Goal: Task Accomplishment & Management: Manage account settings

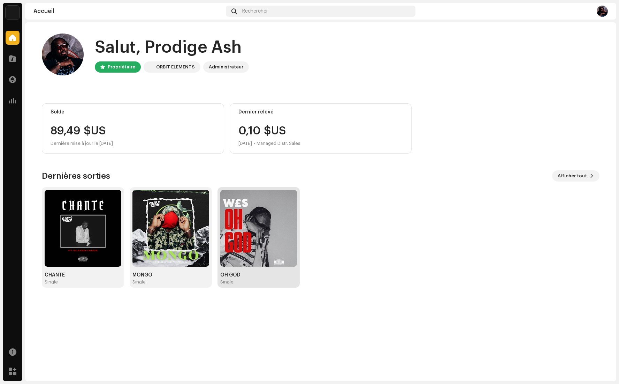
click at [264, 245] on img at bounding box center [258, 228] width 77 height 77
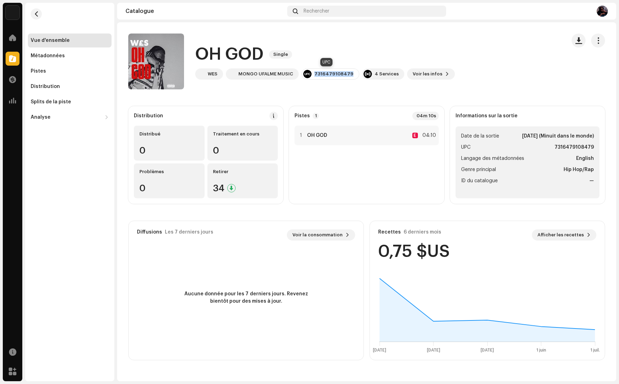
drag, startPoint x: 314, startPoint y: 74, endPoint x: 345, endPoint y: 76, distance: 31.4
click at [348, 76] on div "7316479108479" at bounding box center [331, 73] width 58 height 11
click at [581, 42] on span "button" at bounding box center [579, 41] width 7 height 6
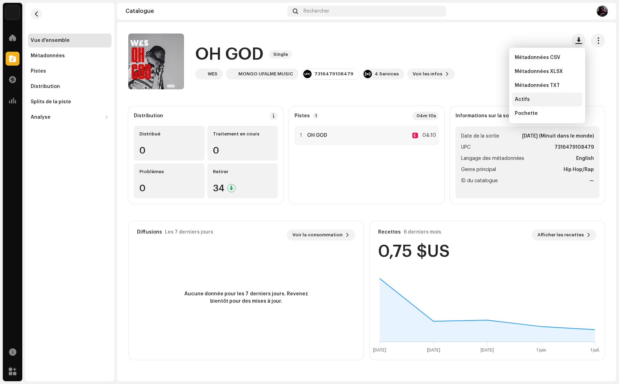
click at [524, 97] on span "Actifs" at bounding box center [522, 100] width 15 height 6
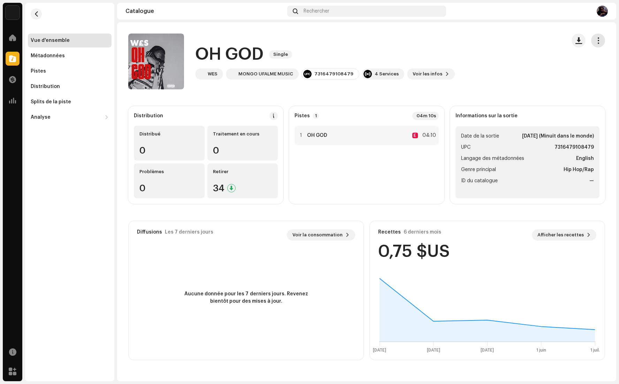
click at [596, 40] on span "button" at bounding box center [598, 41] width 7 height 6
click at [561, 72] on div "Modifier" at bounding box center [567, 72] width 65 height 6
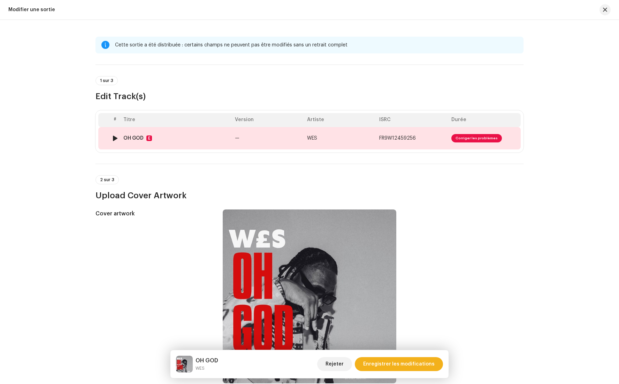
click at [422, 138] on td "FR9W12459256" at bounding box center [413, 138] width 72 height 22
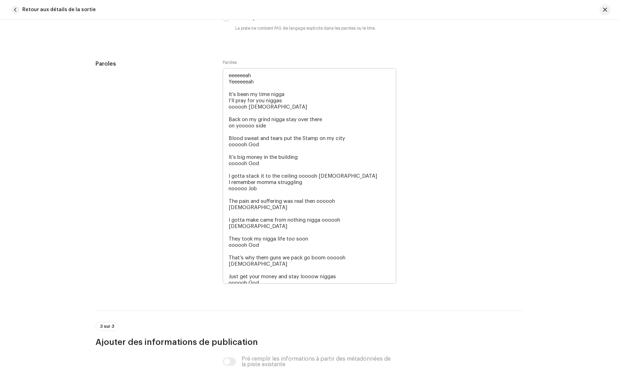
scroll to position [1300, 0]
drag, startPoint x: 226, startPoint y: 77, endPoint x: 348, endPoint y: 227, distance: 193.6
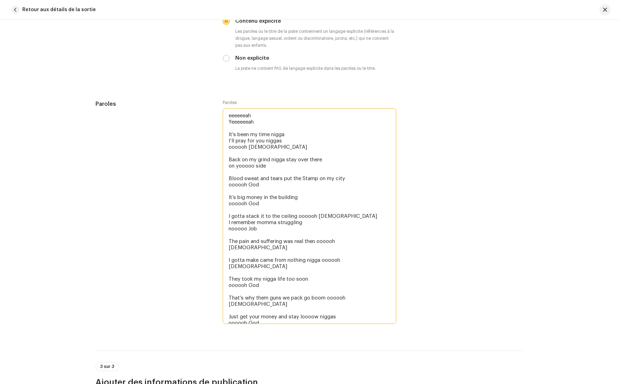
scroll to position [1284, 0]
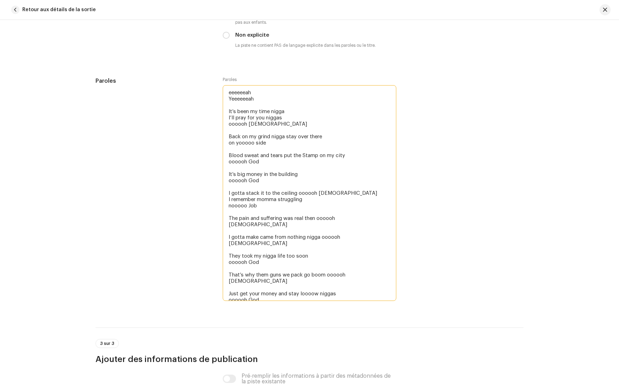
click at [354, 219] on textarea "eeeeeeah Yeeeeeeah It’s been my time nigga I’ll pray for you niggas oooooh [DEM…" at bounding box center [310, 193] width 174 height 216
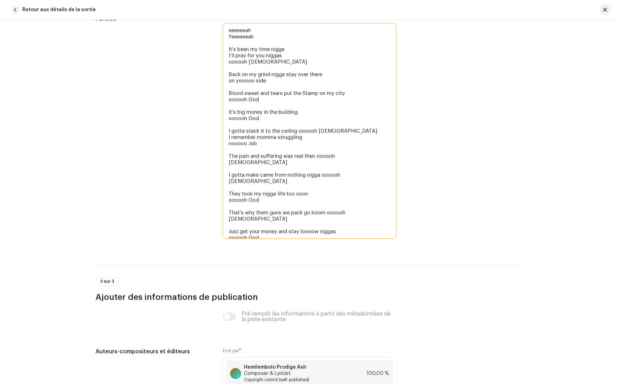
scroll to position [1349, 0]
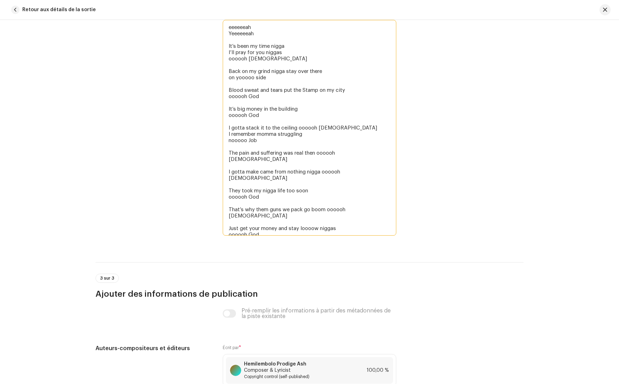
click at [357, 235] on textarea "eeeeeeah Yeeeeeeah It’s been my time nigga I’ll pray for you niggas oooooh [DEM…" at bounding box center [310, 128] width 174 height 216
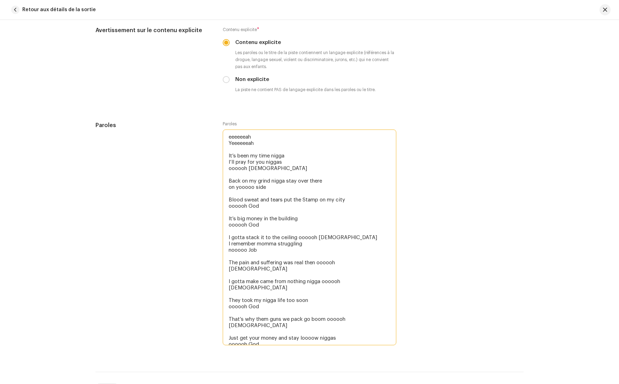
scroll to position [1227, 0]
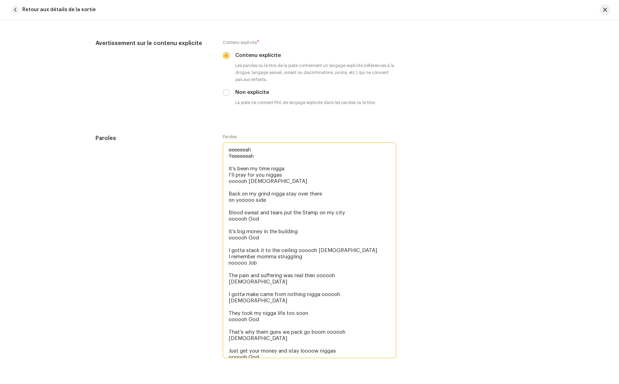
click at [321, 164] on textarea "eeeeeeah Yeeeeeeah It’s been my time nigga I’ll pray for you niggas oooooh [DEM…" at bounding box center [310, 250] width 174 height 216
drag, startPoint x: 503, startPoint y: 189, endPoint x: 498, endPoint y: 190, distance: 4.9
click at [503, 189] on div "Paroles Paroles eeeeeeah Yeeeeeeah It’s been my time nigga I’ll pray for you ni…" at bounding box center [310, 251] width 428 height 234
click at [323, 160] on textarea "eeeeeeah Yeeeeeeah It’s been my time nigga I’ll pray for you niggas oooooh [DEM…" at bounding box center [310, 250] width 174 height 216
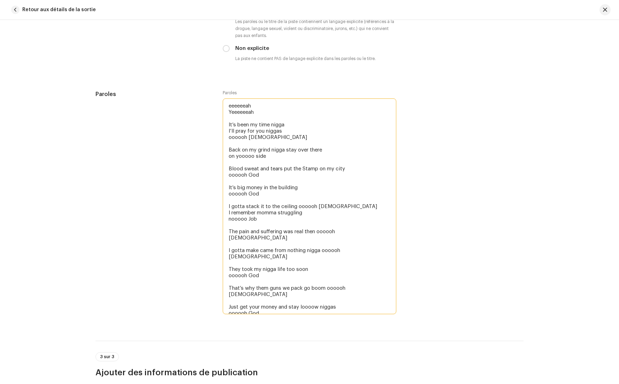
scroll to position [1287, 0]
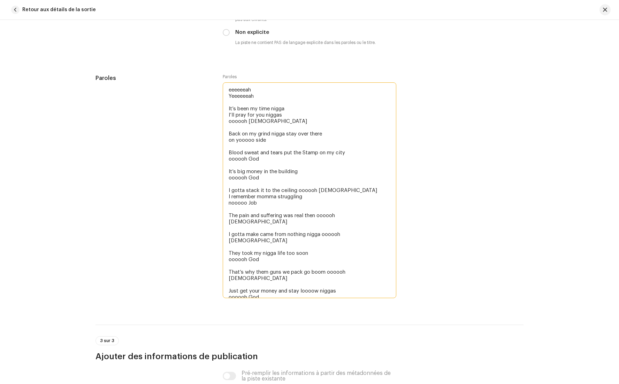
click at [355, 288] on textarea "eeeeeeah Yeeeeeeah It’s been my time nigga I’ll pray for you niggas oooooh [DEM…" at bounding box center [310, 190] width 174 height 216
click at [357, 292] on textarea "eeeeeeah Yeeeeeeah It’s been my time nigga I’ll pray for you niggas oooooh [DEM…" at bounding box center [310, 190] width 174 height 216
click at [321, 121] on textarea "eeeeeeah Yeeeeeeah It’s been my time nigga I’ll pray for you niggas oooooh [DEM…" at bounding box center [310, 190] width 174 height 216
paste textarea "Loremipsu Dolorsita Co’a elit se doei tempo, I’ut labo etd mag aliqua ENIMA MIN…"
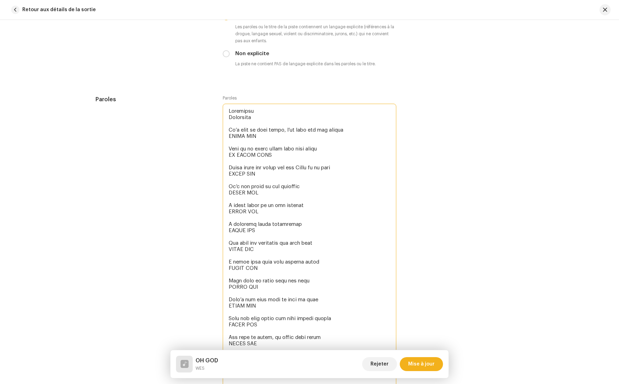
scroll to position [1305, 0]
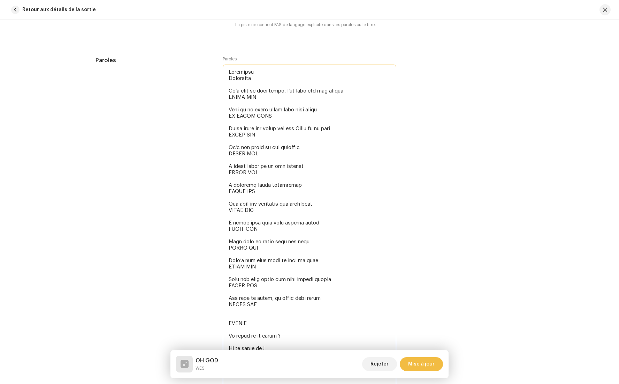
type textarea "Loremipsu Dolorsita Co’a elit se doei tempo, I’ut labo etd mag aliqua ENIMA MIN…"
click at [424, 365] on span "Mise à jour" at bounding box center [421, 364] width 27 height 14
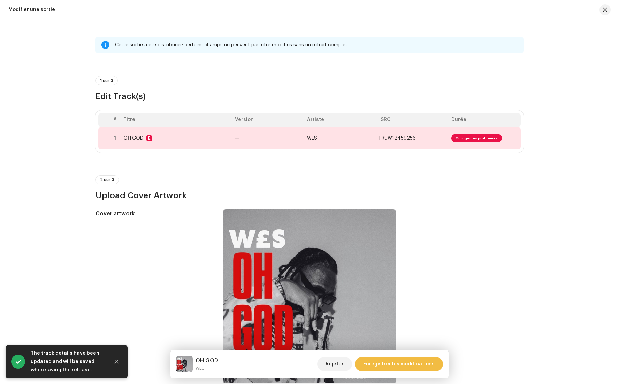
click at [412, 365] on span "Enregistrer les modifications" at bounding box center [398, 364] width 71 height 14
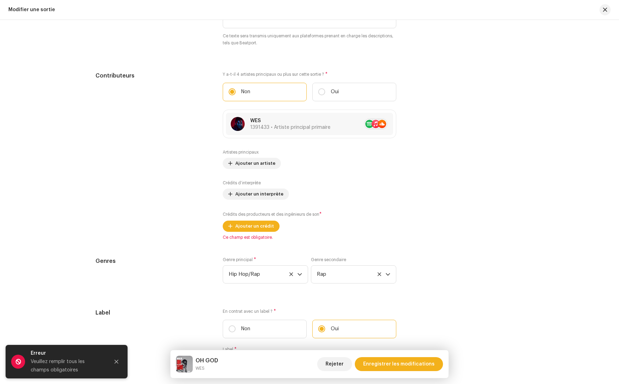
scroll to position [724, 0]
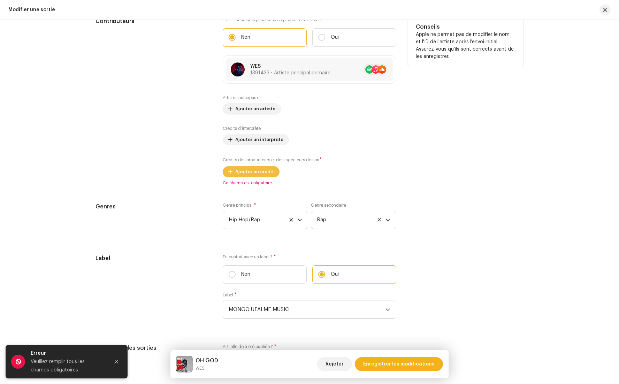
click at [255, 172] on span "Ajouter un crédit" at bounding box center [254, 172] width 39 height 14
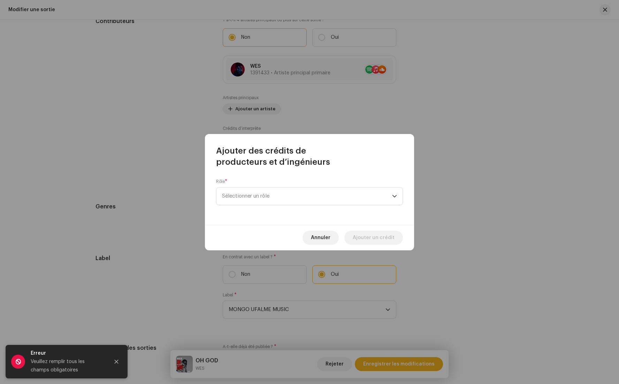
click at [312, 240] on button "Annuler" at bounding box center [321, 238] width 36 height 14
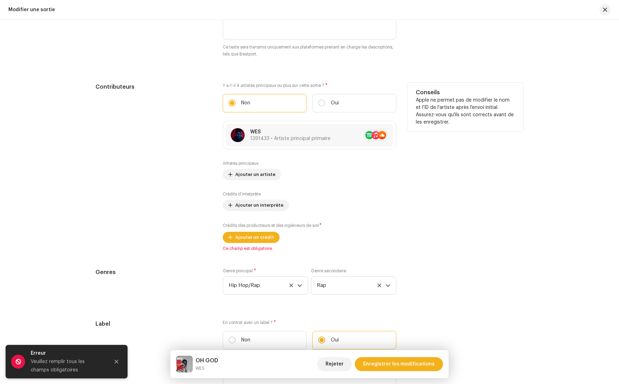
scroll to position [677, 0]
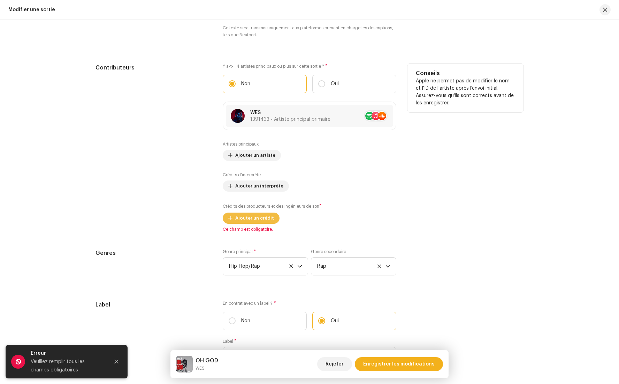
click at [253, 218] on span "Ajouter un crédit" at bounding box center [254, 218] width 39 height 14
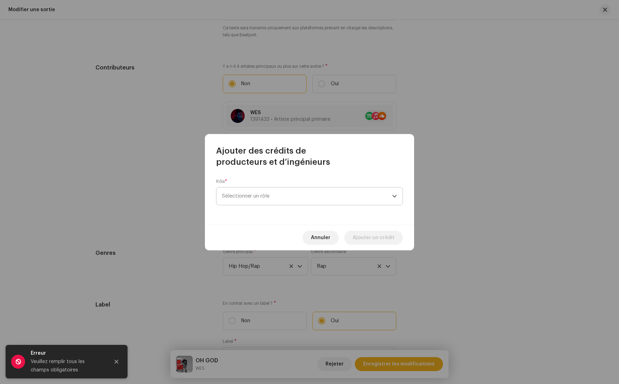
click at [260, 195] on span "Sélectionner un rôle" at bounding box center [307, 195] width 170 height 17
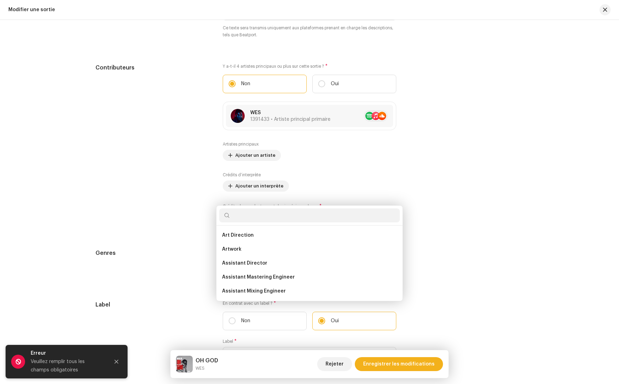
click at [484, 194] on div "Ajouter des crédits de producteurs et d’ingénieurs Rôle * Sélectionner un rôle …" at bounding box center [309, 192] width 619 height 384
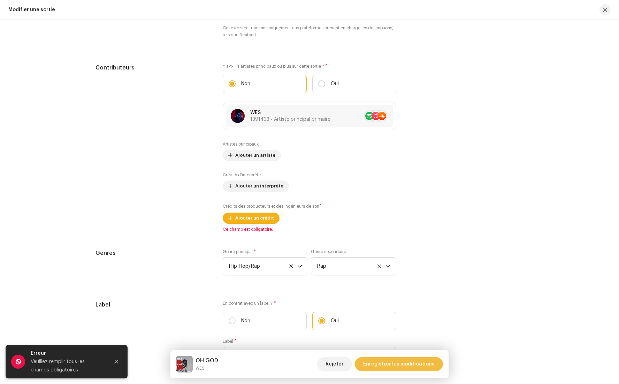
click at [395, 365] on span "Enregistrer les modifications" at bounding box center [398, 364] width 71 height 14
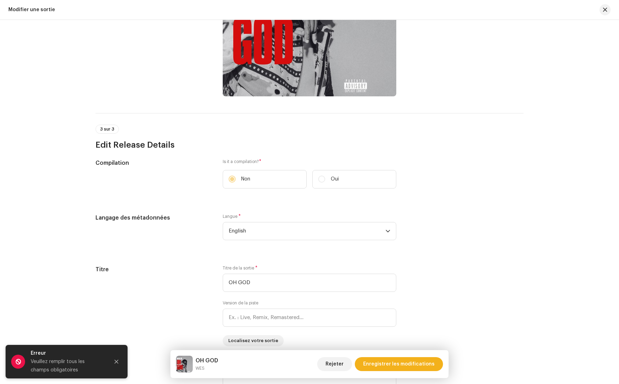
scroll to position [0, 0]
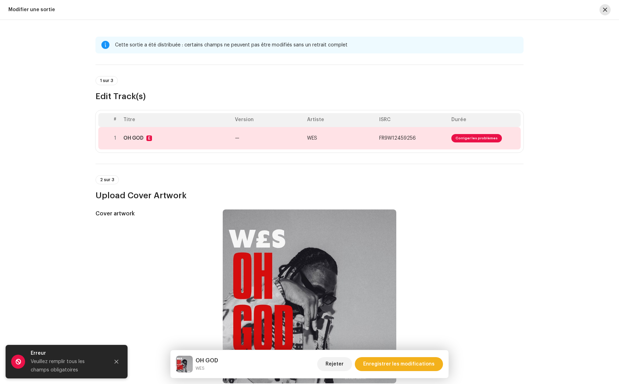
click at [608, 8] on button "button" at bounding box center [605, 9] width 11 height 11
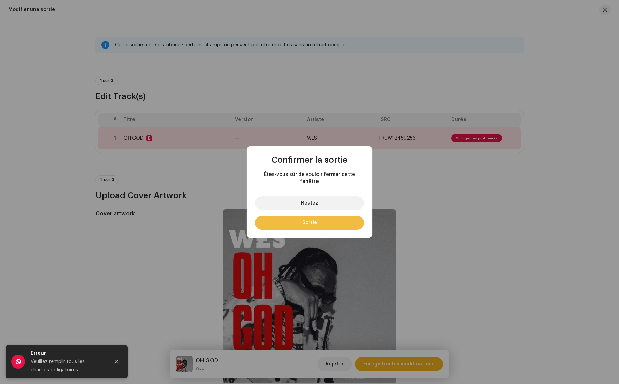
drag, startPoint x: 330, startPoint y: 218, endPoint x: 333, endPoint y: 223, distance: 6.1
click at [330, 218] on button "Sortie" at bounding box center [309, 223] width 109 height 14
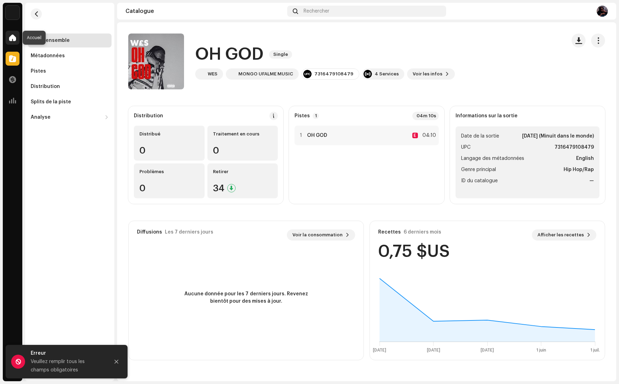
click at [12, 40] on span at bounding box center [12, 38] width 7 height 6
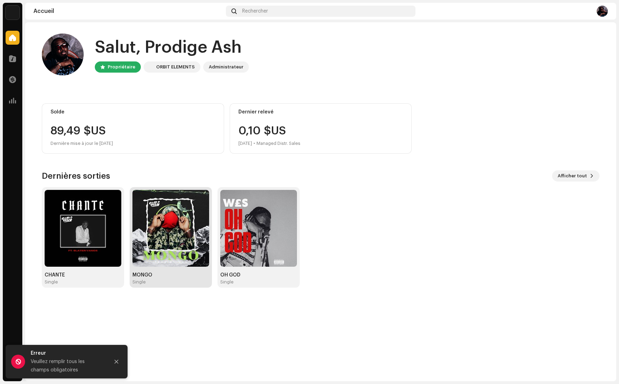
click at [174, 236] on img at bounding box center [171, 228] width 77 height 77
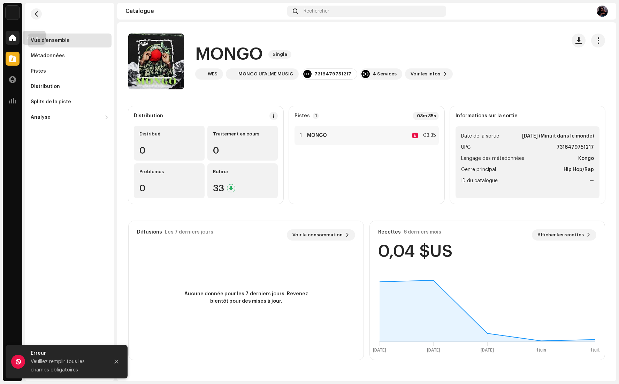
click at [13, 40] on span at bounding box center [12, 38] width 7 height 6
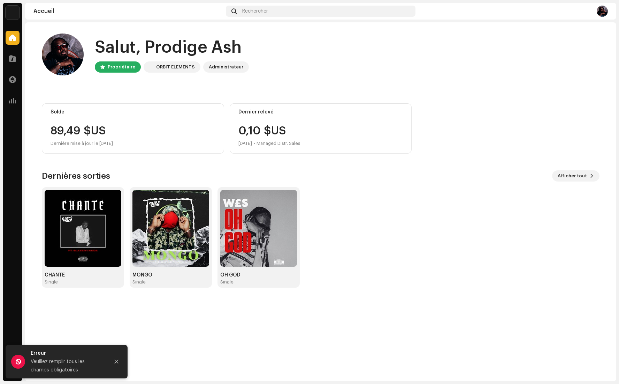
click at [92, 237] on img at bounding box center [83, 228] width 77 height 77
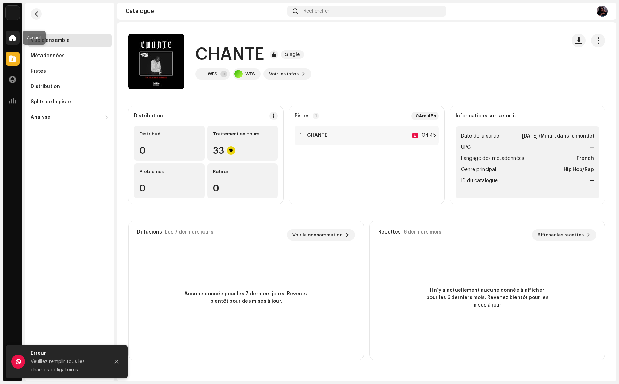
click at [8, 37] on div at bounding box center [13, 38] width 14 height 14
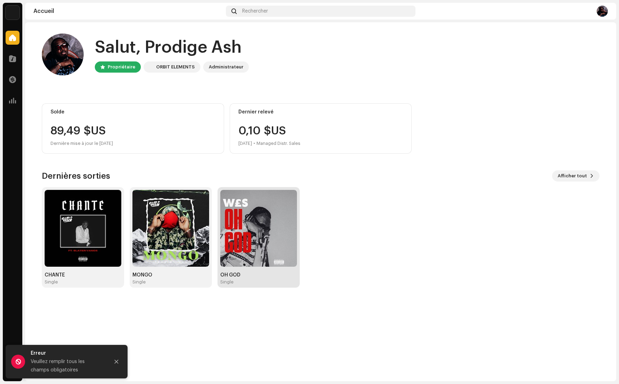
click at [261, 240] on img at bounding box center [258, 228] width 77 height 77
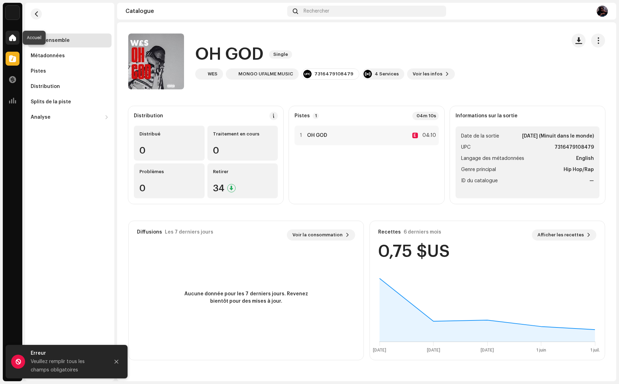
click at [12, 37] on span at bounding box center [12, 38] width 7 height 6
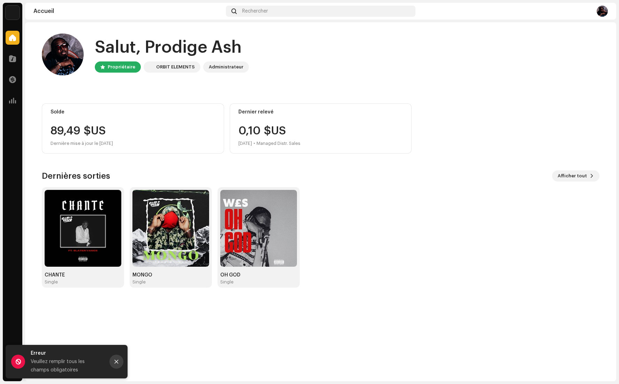
click at [118, 362] on icon "Close" at bounding box center [116, 361] width 5 height 5
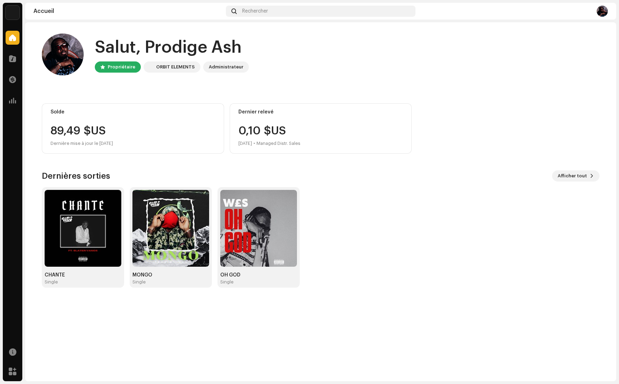
click at [88, 218] on img at bounding box center [83, 228] width 77 height 77
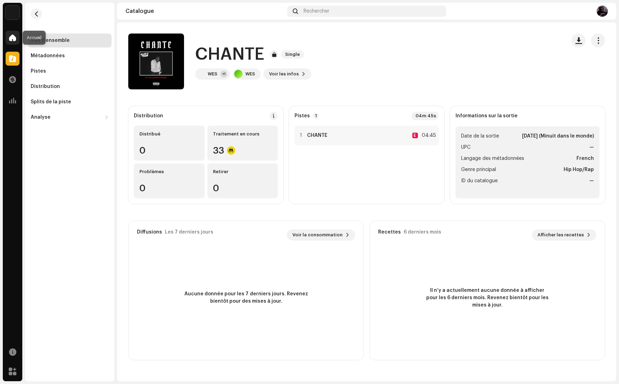
click at [12, 37] on span at bounding box center [12, 38] width 7 height 6
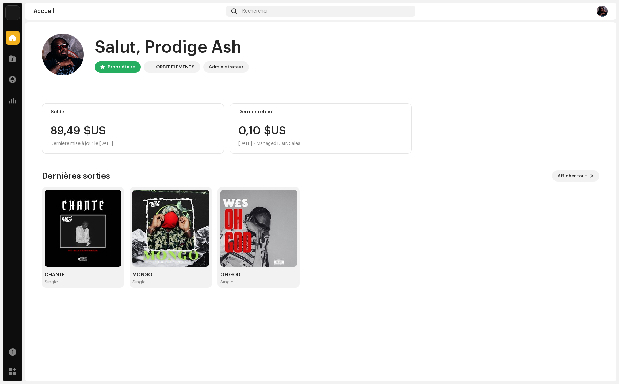
click at [11, 9] on img at bounding box center [13, 13] width 14 height 14
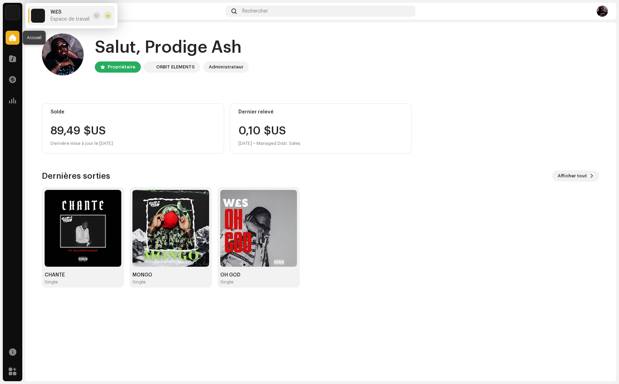
click at [16, 36] on span at bounding box center [12, 38] width 7 height 6
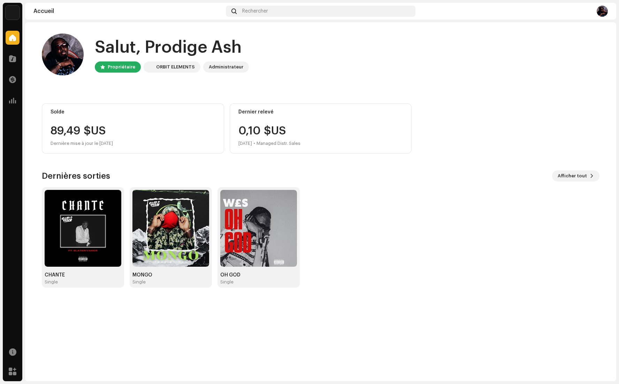
click at [14, 13] on img at bounding box center [13, 13] width 14 height 14
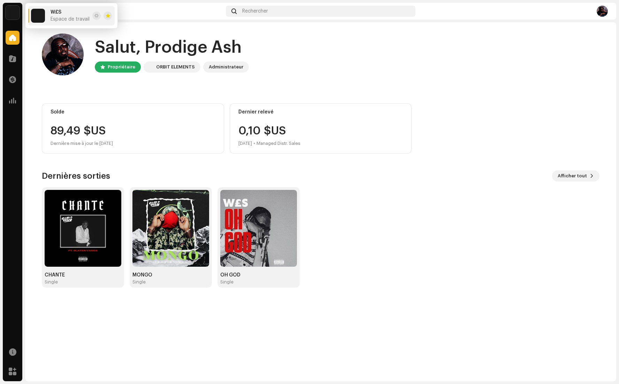
click at [387, 195] on div "CHANTE Single MONGO Single OH GOD Single" at bounding box center [318, 237] width 558 height 100
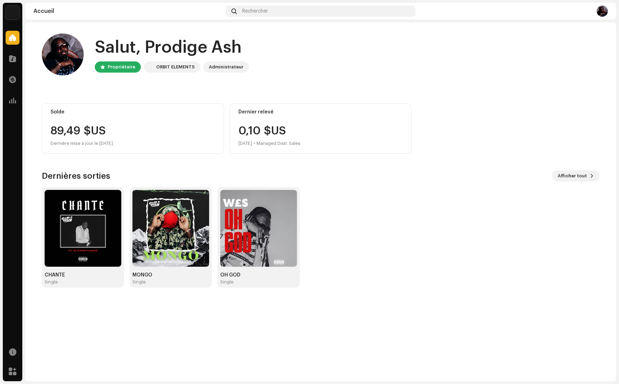
click at [9, 13] on img at bounding box center [13, 13] width 14 height 14
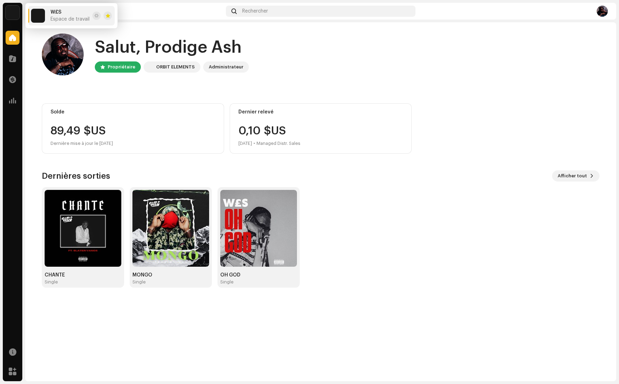
click at [68, 19] on span "Espace de travail" at bounding box center [70, 19] width 39 height 6
click at [255, 240] on img at bounding box center [258, 228] width 77 height 77
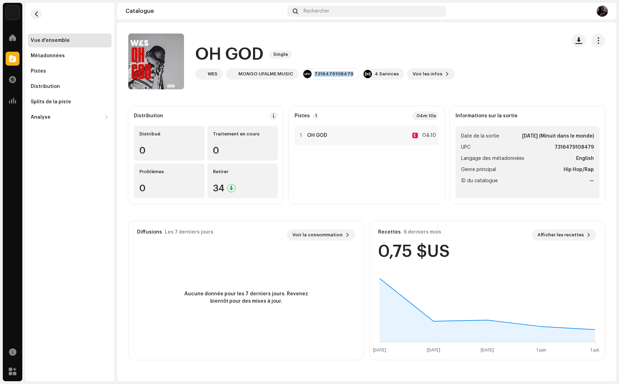
drag, startPoint x: 313, startPoint y: 74, endPoint x: 353, endPoint y: 76, distance: 40.2
click at [353, 76] on re-a-barcode "7316479108479" at bounding box center [331, 73] width 58 height 11
copy div "7316479108479"
click at [11, 56] on span at bounding box center [12, 59] width 7 height 6
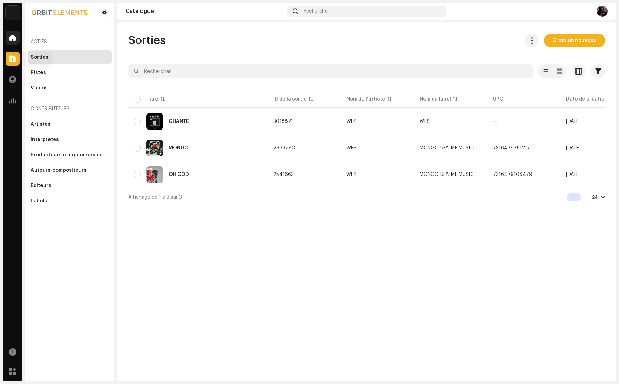
click at [13, 37] on span at bounding box center [12, 38] width 7 height 6
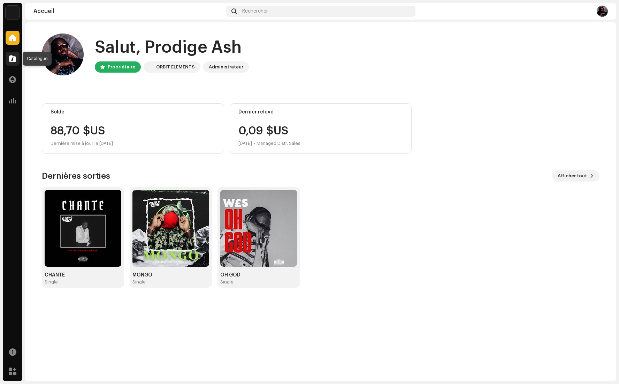
click at [12, 54] on div at bounding box center [13, 59] width 14 height 14
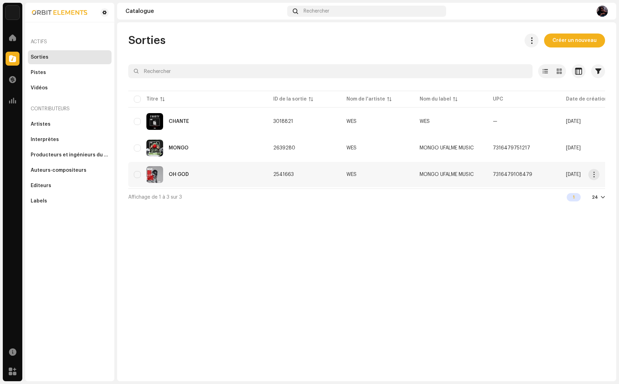
click at [498, 174] on span "7316479108479" at bounding box center [512, 174] width 39 height 5
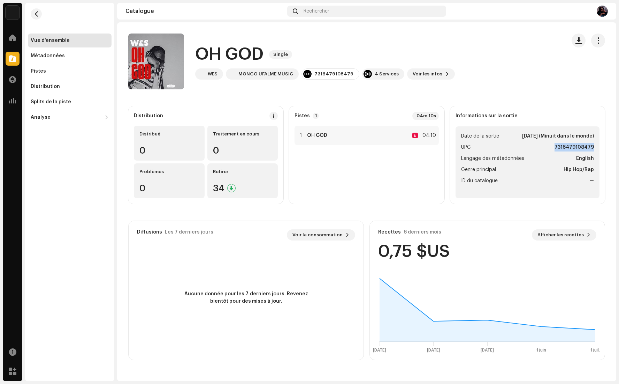
drag, startPoint x: 558, startPoint y: 146, endPoint x: 590, endPoint y: 149, distance: 31.8
click at [594, 150] on ul "Date de la sortie [DATE] (Minuit dans le monde) UPC 7316479108479 Langage des m…" at bounding box center [528, 162] width 144 height 72
copy strong "7316479108479"
